Goal: Navigation & Orientation: Find specific page/section

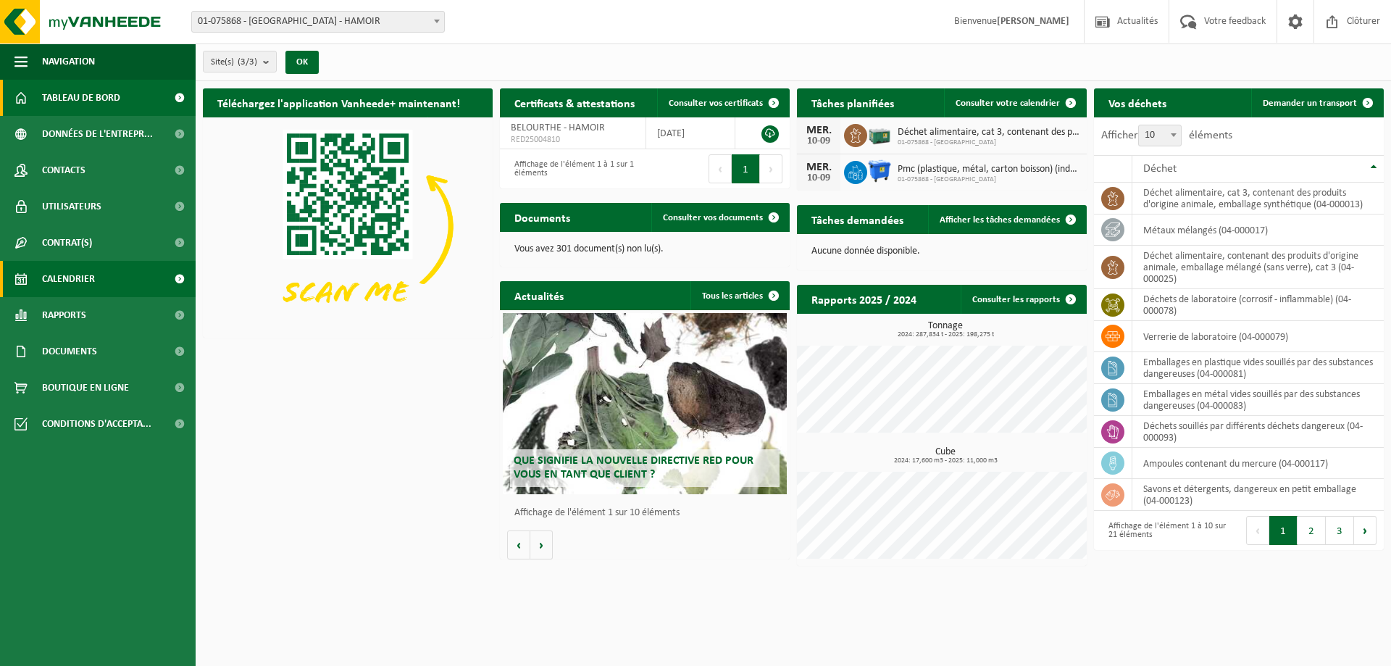
click at [109, 278] on link "Calendrier" at bounding box center [98, 279] width 196 height 36
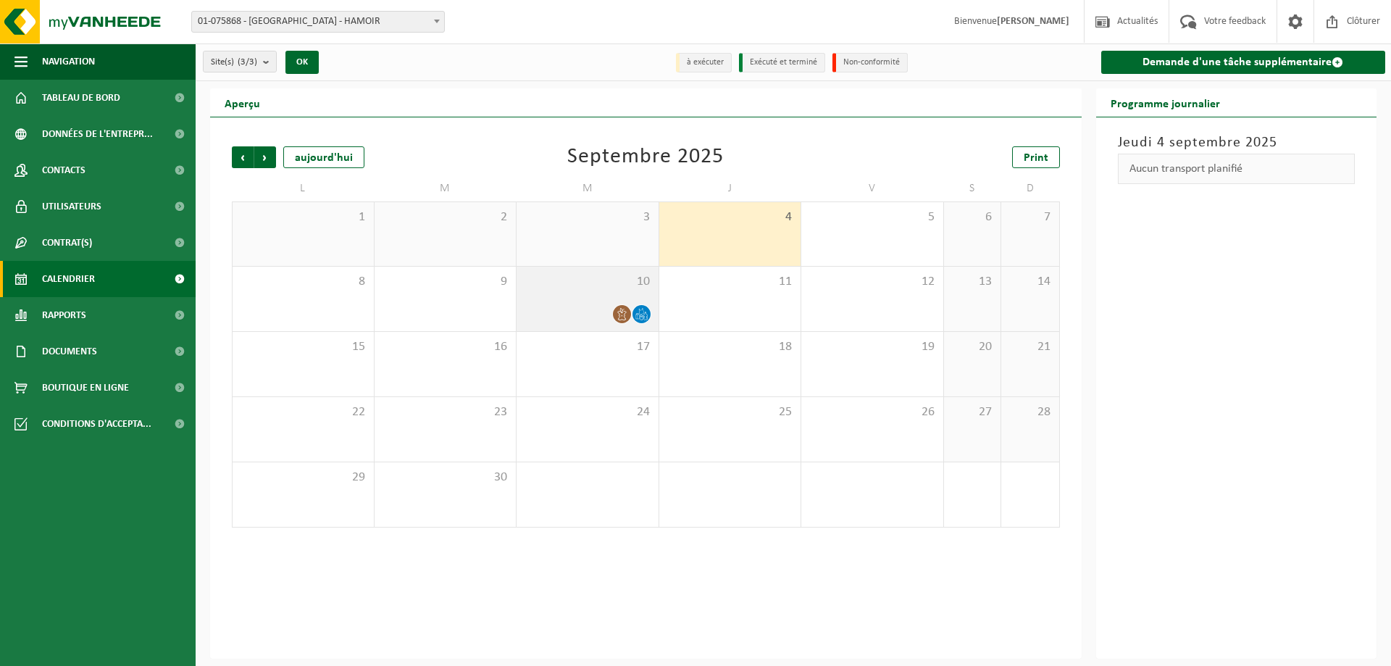
click at [551, 308] on div at bounding box center [588, 314] width 128 height 20
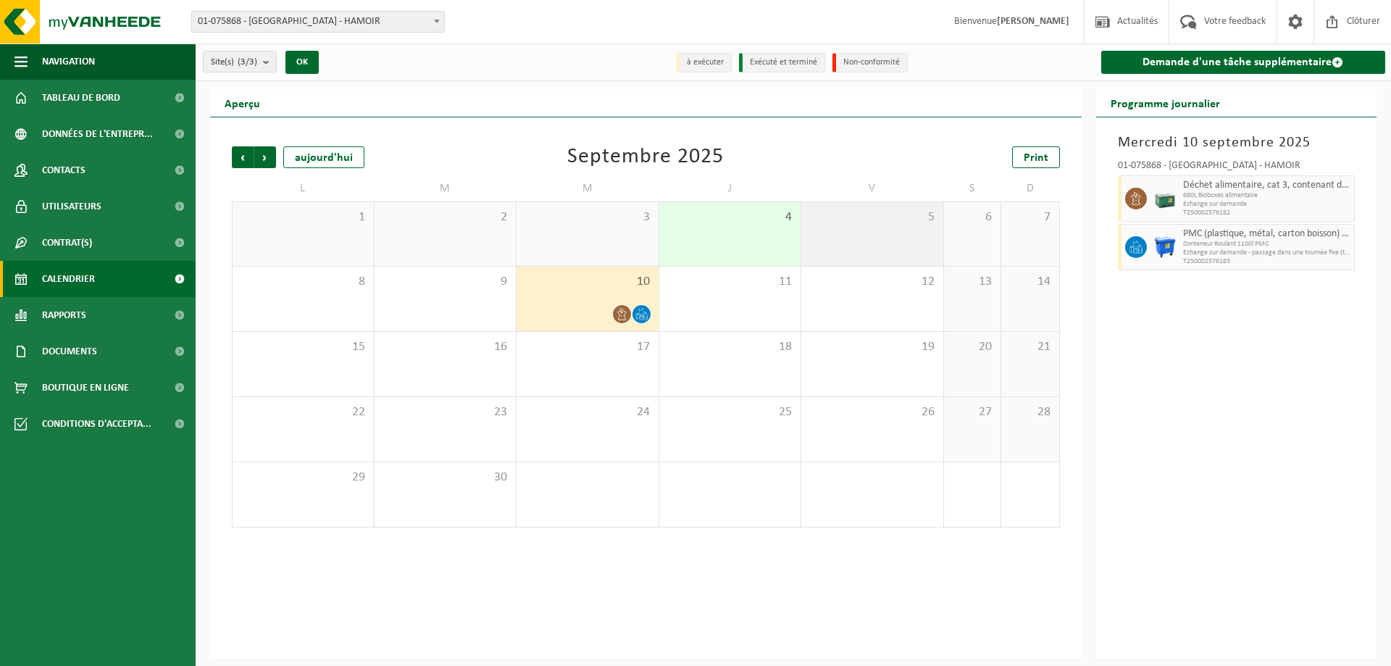
click at [901, 230] on div "5" at bounding box center [872, 234] width 142 height 64
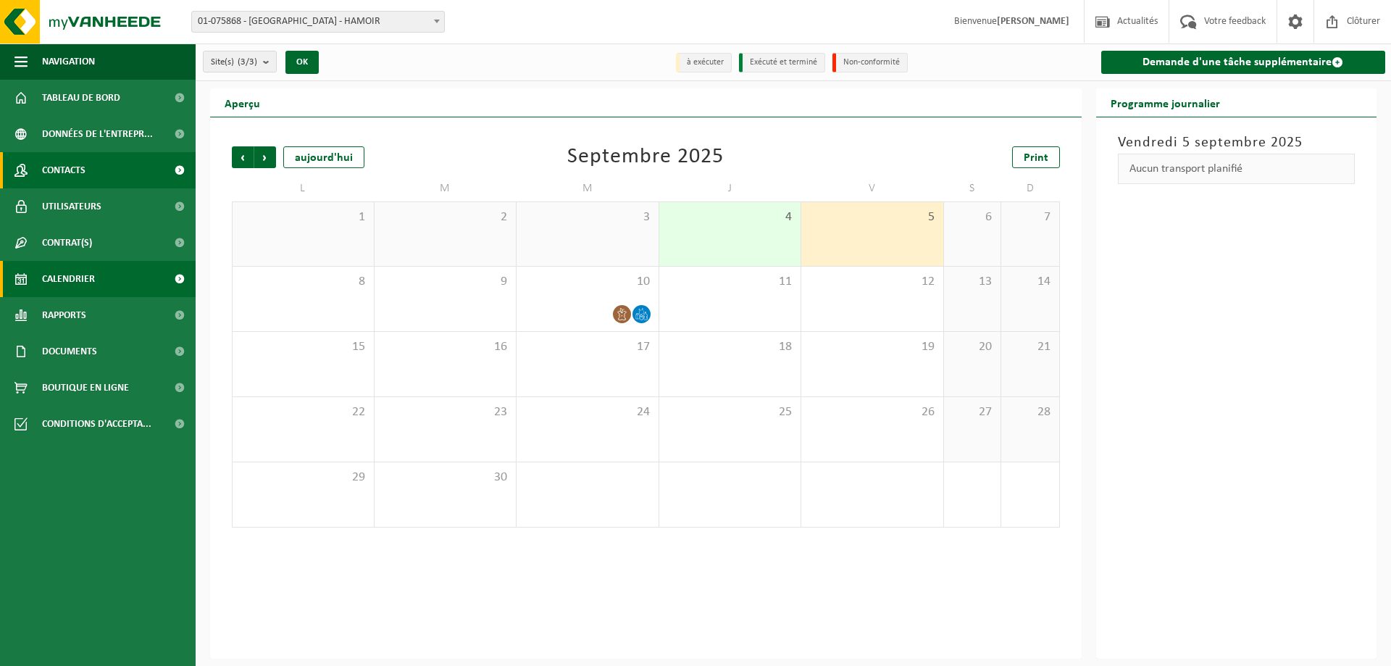
click at [104, 170] on link "Contacts" at bounding box center [98, 170] width 196 height 36
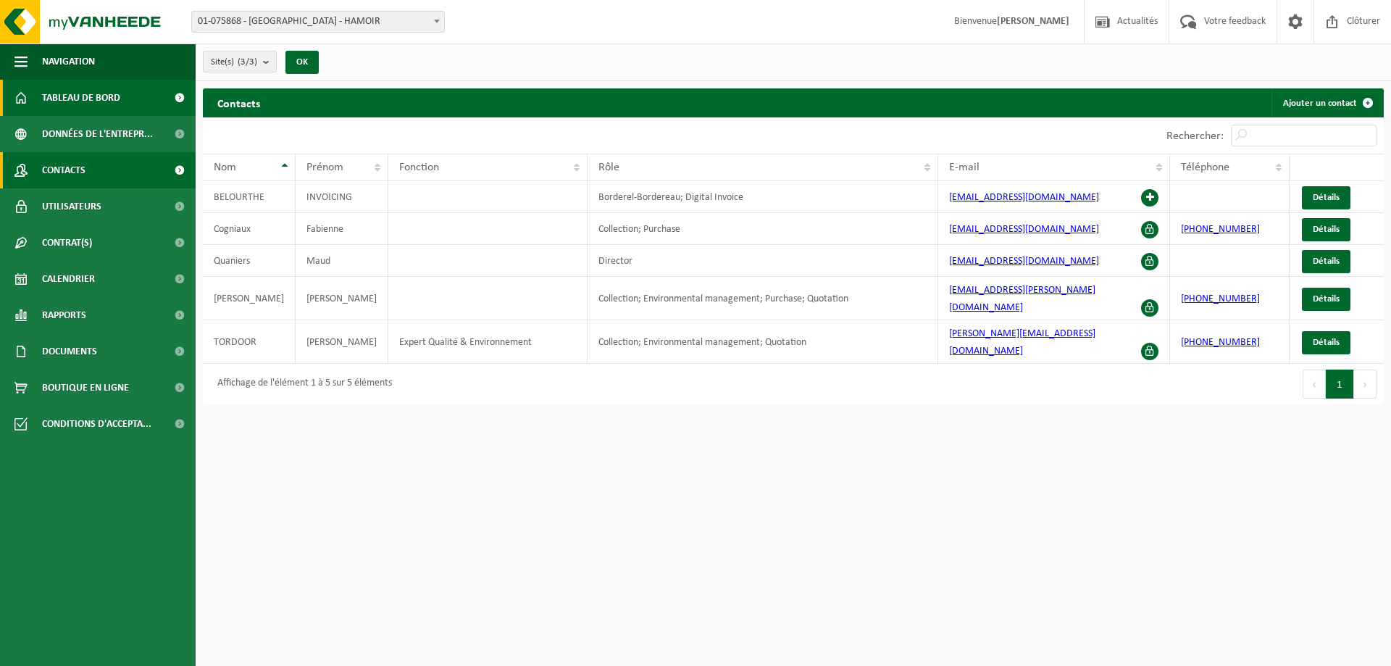
click at [72, 96] on span "Tableau de bord" at bounding box center [81, 98] width 78 height 36
